Goal: Transaction & Acquisition: Purchase product/service

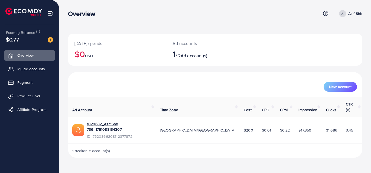
click at [35, 42] on div "$0.77" at bounding box center [29, 40] width 47 height 8
click at [34, 71] on span "My ad accounts" at bounding box center [33, 68] width 28 height 5
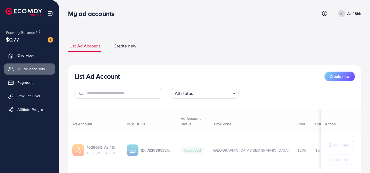
click at [33, 41] on div "$0.77" at bounding box center [29, 40] width 47 height 8
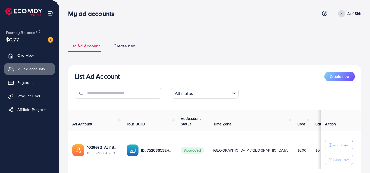
click at [20, 42] on div "$0.77" at bounding box center [29, 40] width 47 height 8
click at [31, 40] on div "$0.77" at bounding box center [29, 40] width 47 height 8
click at [12, 40] on span "$0.77" at bounding box center [12, 40] width 13 height 8
drag, startPoint x: 4, startPoint y: 46, endPoint x: 12, endPoint y: 40, distance: 10.9
click at [4, 46] on div "Ecomdy Balance $0.77 Overview My ad accounts Payment Product Links Affiliate Pr…" at bounding box center [29, 86] width 59 height 173
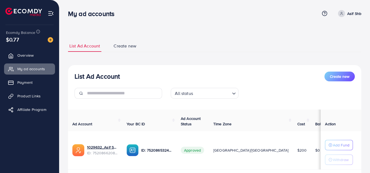
click at [40, 41] on div "$0.77" at bounding box center [29, 40] width 47 height 8
click at [44, 41] on div at bounding box center [48, 39] width 10 height 6
drag, startPoint x: 31, startPoint y: 39, endPoint x: 15, endPoint y: 40, distance: 15.8
click at [29, 40] on div "$0.77" at bounding box center [29, 40] width 47 height 8
click at [13, 40] on span "$0.77" at bounding box center [12, 40] width 13 height 8
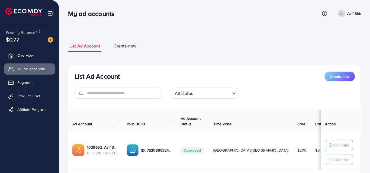
drag, startPoint x: 12, startPoint y: 39, endPoint x: 16, endPoint y: 43, distance: 5.8
click at [12, 39] on span "$0.77" at bounding box center [12, 40] width 13 height 8
click at [25, 55] on span "Overview" at bounding box center [27, 55] width 16 height 5
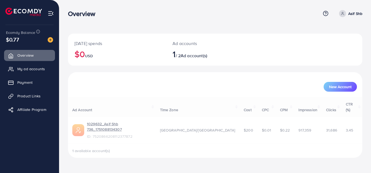
click at [16, 40] on span "$0.77" at bounding box center [12, 40] width 13 height 8
click at [52, 40] on img at bounding box center [50, 39] width 5 height 5
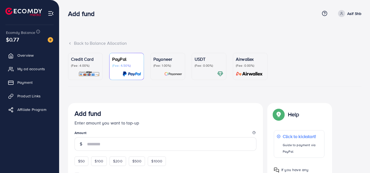
click at [198, 70] on div "USDT (Fee: 0.00%)" at bounding box center [209, 66] width 29 height 21
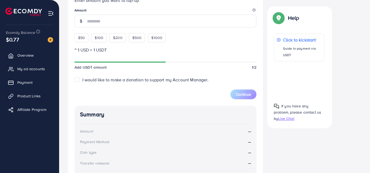
scroll to position [137, 0]
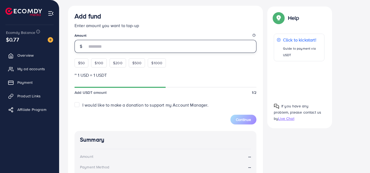
click at [89, 47] on input "number" at bounding box center [171, 46] width 169 height 13
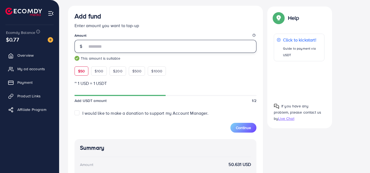
type input "**"
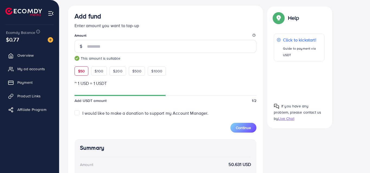
drag, startPoint x: 195, startPoint y: 163, endPoint x: 196, endPoint y: 158, distance: 4.4
click at [195, 162] on div "Amount 50.631 USD" at bounding box center [165, 164] width 171 height 6
click at [247, 128] on span "Continue" at bounding box center [243, 127] width 15 height 5
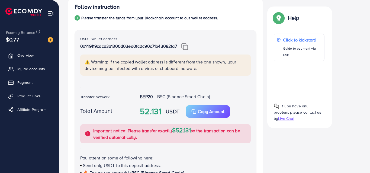
scroll to position [116, 0]
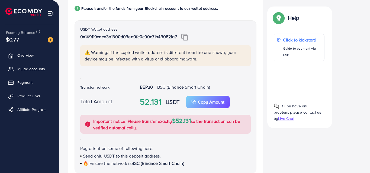
click at [187, 36] on img at bounding box center [184, 37] width 7 height 7
click at [186, 37] on img at bounding box center [184, 37] width 7 height 7
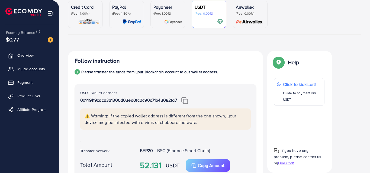
scroll to position [0, 0]
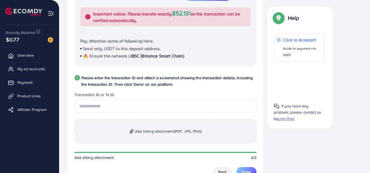
scroll to position [244, 0]
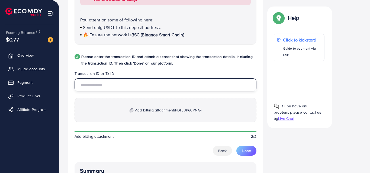
paste input "**********"
type input "**********"
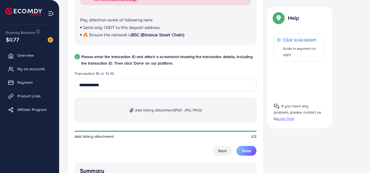
click at [140, 109] on span "Add billing attachment (PDF, JPG, PNG)" at bounding box center [168, 110] width 66 height 7
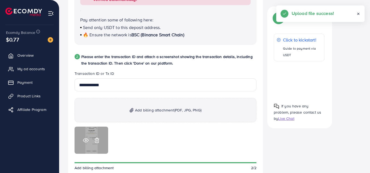
click at [95, 139] on icon at bounding box center [96, 140] width 3 height 5
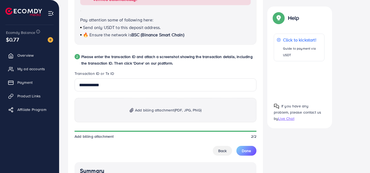
click at [144, 111] on span "Add billing attachment (PDF, JPG, PNG)" at bounding box center [168, 110] width 66 height 7
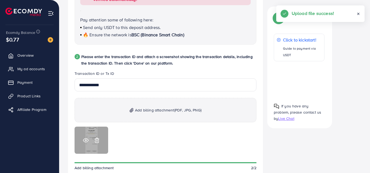
click at [85, 139] on icon at bounding box center [86, 140] width 6 height 6
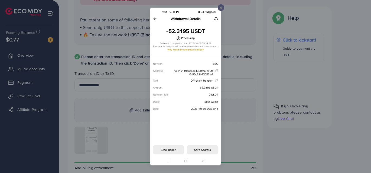
click at [297, 154] on div at bounding box center [185, 86] width 371 height 173
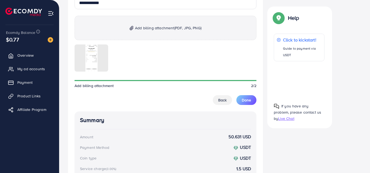
scroll to position [399, 0]
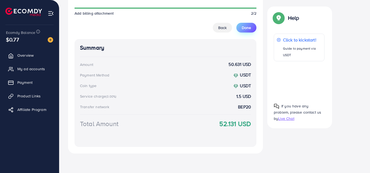
click at [243, 29] on span "Done" at bounding box center [246, 27] width 9 height 5
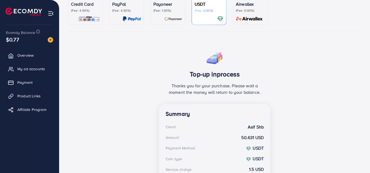
scroll to position [41, 0]
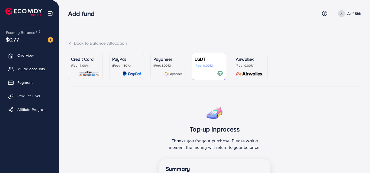
click at [325, 71] on ul "Credit Card (Fee: 4.00%) PayPal (Fee: 4.50%) Payoneer (Fee: 1.00%) USDT (Fee: 0…" at bounding box center [214, 70] width 293 height 34
click at [335, 50] on div "Back to Balance Allocation" at bounding box center [214, 46] width 293 height 13
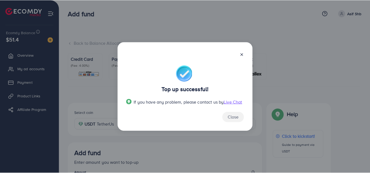
scroll to position [97, 0]
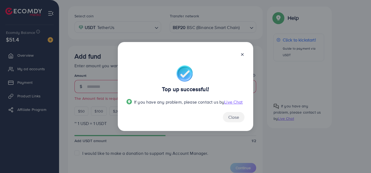
click at [232, 14] on div "Top up successful! If you have any problem, please contact us by Live Chat Close" at bounding box center [185, 86] width 371 height 173
click at [243, 56] on icon at bounding box center [243, 54] width 4 height 4
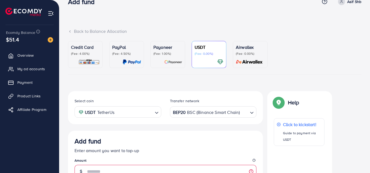
scroll to position [0, 0]
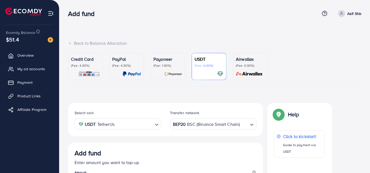
click at [222, 40] on div "Back to Balance Allocation" at bounding box center [214, 43] width 293 height 6
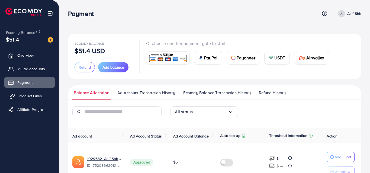
click at [33, 96] on span "Product Links" at bounding box center [30, 95] width 23 height 5
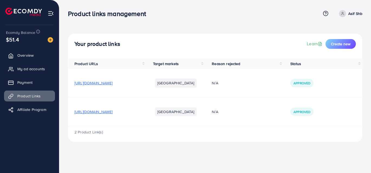
click at [113, 113] on span "[URL][DOMAIN_NAME]" at bounding box center [94, 111] width 38 height 5
click at [33, 69] on span "My ad accounts" at bounding box center [33, 68] width 28 height 5
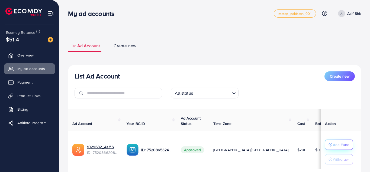
click at [348, 143] on p "Add Fund" at bounding box center [341, 145] width 17 height 7
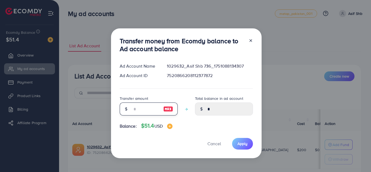
click at [140, 106] on input "number" at bounding box center [145, 109] width 27 height 13
type input "*"
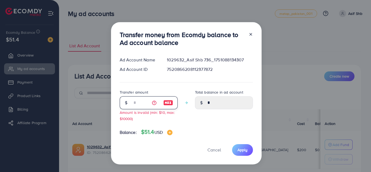
type input "****"
type input "**"
type input "*****"
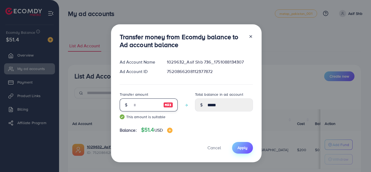
type input "**"
click at [243, 144] on button "Apply" at bounding box center [242, 148] width 21 height 12
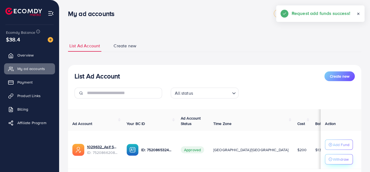
click at [338, 158] on p "Withdraw" at bounding box center [341, 159] width 16 height 7
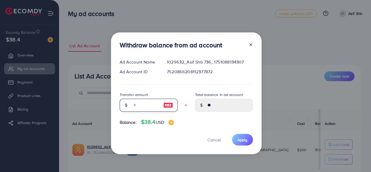
click at [136, 104] on input "text" at bounding box center [145, 105] width 27 height 13
type input "*"
type input "*****"
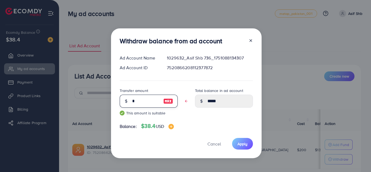
type input "**"
type input "****"
type input "**"
click at [244, 143] on span "Apply" at bounding box center [243, 144] width 10 height 5
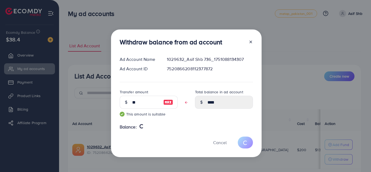
type input "**"
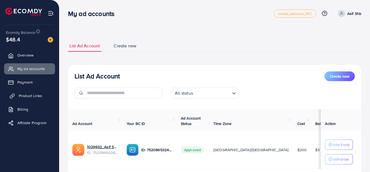
click at [37, 95] on span "Product Links" at bounding box center [30, 95] width 23 height 5
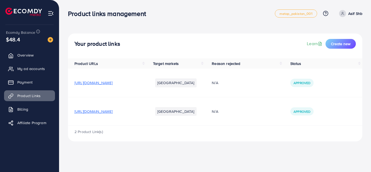
click at [113, 112] on span "[URL][DOMAIN_NAME]" at bounding box center [94, 111] width 38 height 5
